Goal: Task Accomplishment & Management: Manage account settings

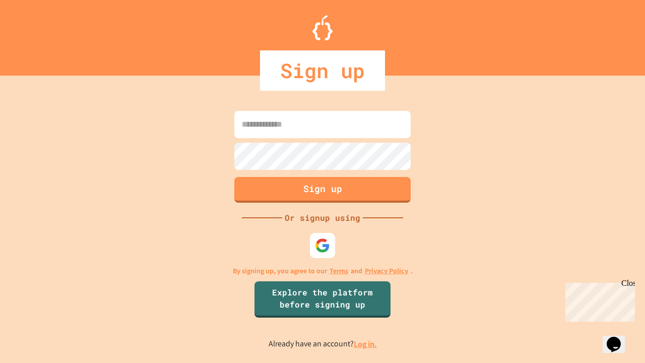
click at [366, 344] on link "Log in." at bounding box center [365, 344] width 23 height 11
